Goal: Task Accomplishment & Management: Use online tool/utility

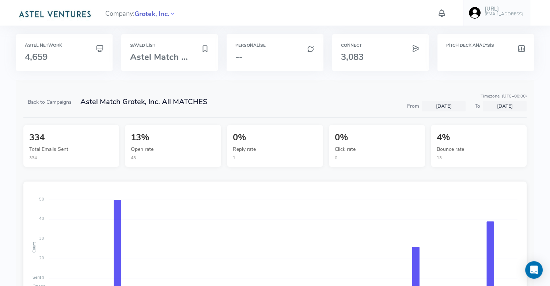
click at [146, 14] on span "Grotek, Inc." at bounding box center [151, 14] width 35 height 10
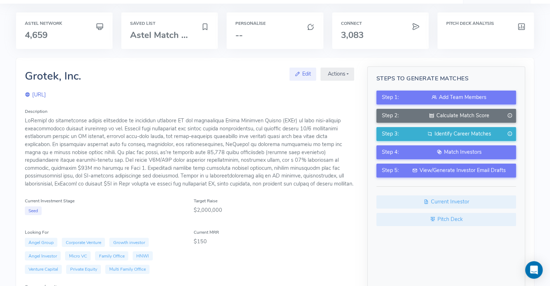
scroll to position [32, 0]
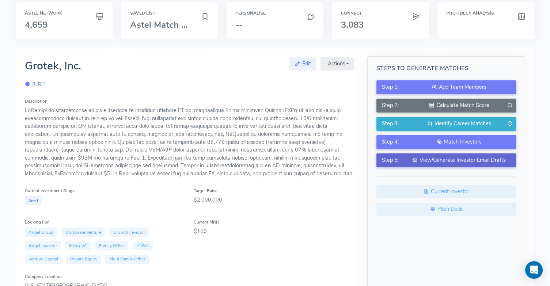
click at [461, 160] on div "View/Generate Investor Email Drafts" at bounding box center [459, 161] width 103 height 8
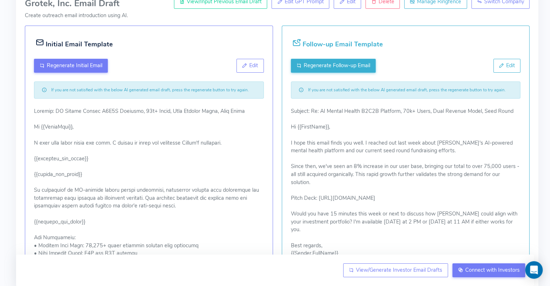
scroll to position [94, 0]
click at [243, 219] on p at bounding box center [149, 273] width 230 height 332
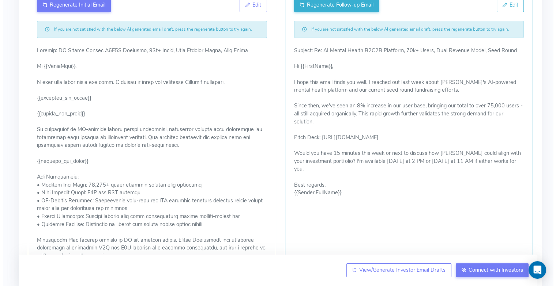
scroll to position [153, 0]
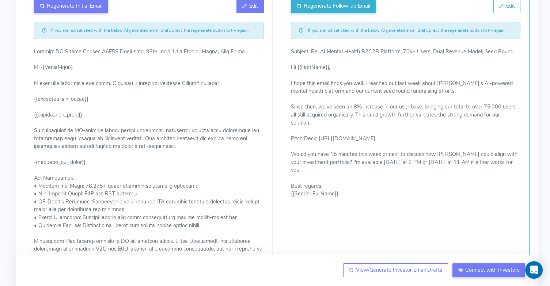
click at [250, 9] on span "Edit" at bounding box center [253, 5] width 9 height 7
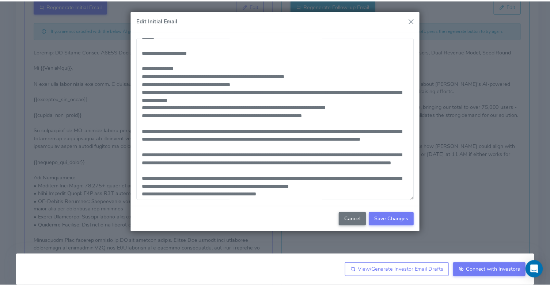
scroll to position [166, 0]
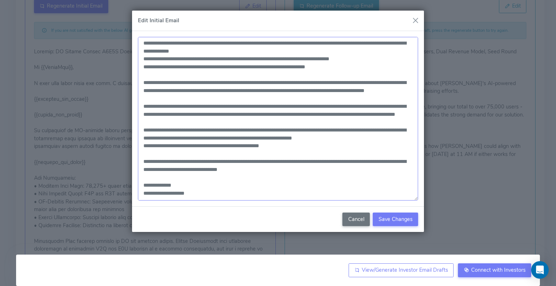
drag, startPoint x: 276, startPoint y: 146, endPoint x: 171, endPoint y: 147, distance: 105.0
click at [171, 147] on textarea at bounding box center [278, 119] width 280 height 164
paste textarea
type textarea "**********"
click at [391, 221] on span "Save Changes" at bounding box center [396, 219] width 34 height 7
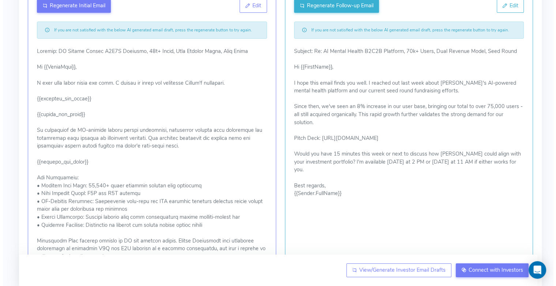
scroll to position [152, 0]
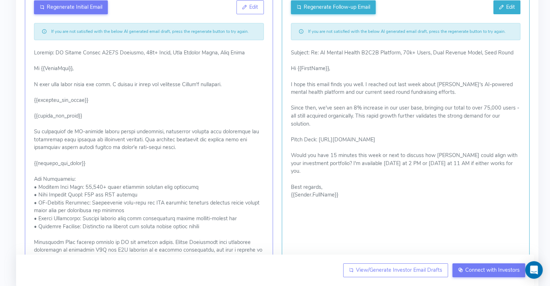
click at [514, 4] on span "Edit" at bounding box center [511, 6] width 9 height 7
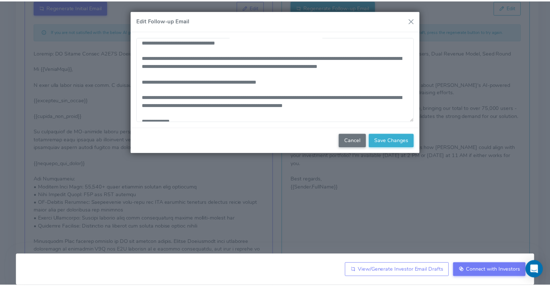
scroll to position [41, 0]
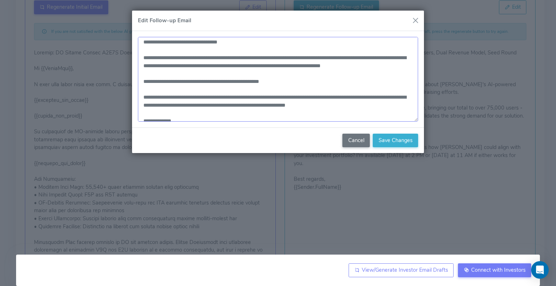
drag, startPoint x: 277, startPoint y: 81, endPoint x: 172, endPoint y: 80, distance: 105.3
click at [172, 80] on textarea "**********" at bounding box center [278, 79] width 280 height 85
paste textarea
type textarea "**********"
click at [394, 142] on span "Save Changes" at bounding box center [396, 140] width 34 height 7
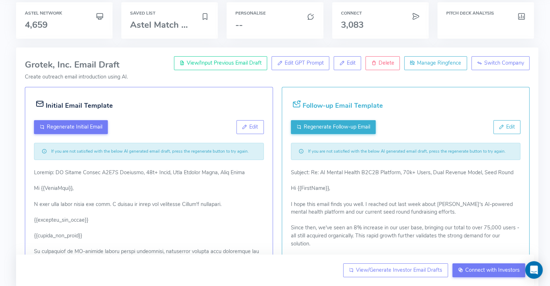
scroll to position [0, 0]
